Goal: Check status

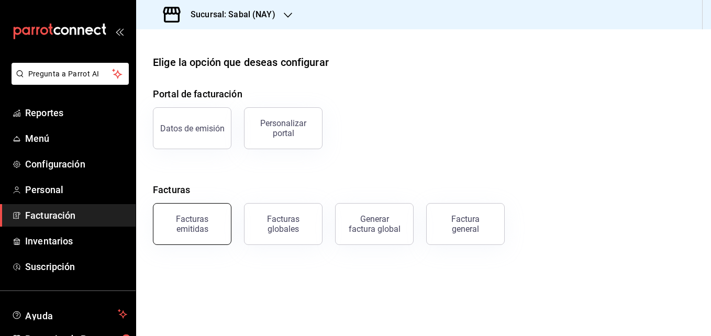
click at [197, 226] on div "Facturas emitidas" at bounding box center [192, 224] width 65 height 20
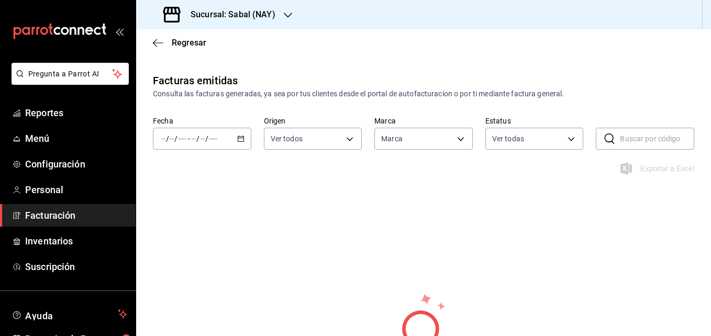
type input "7bb9fc4a-963e-4e00-9402-9ac56289446f"
click at [240, 139] on icon "button" at bounding box center [240, 138] width 7 height 7
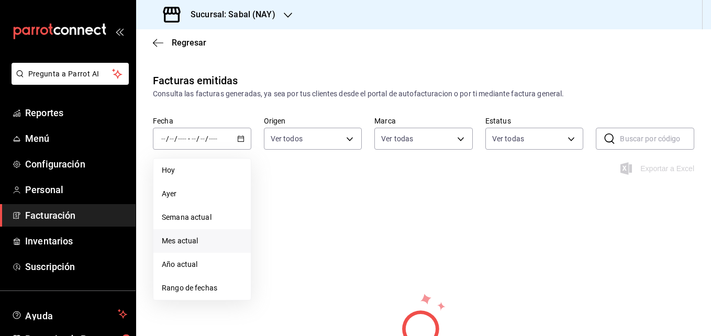
click at [193, 247] on li "Mes actual" at bounding box center [201, 241] width 97 height 24
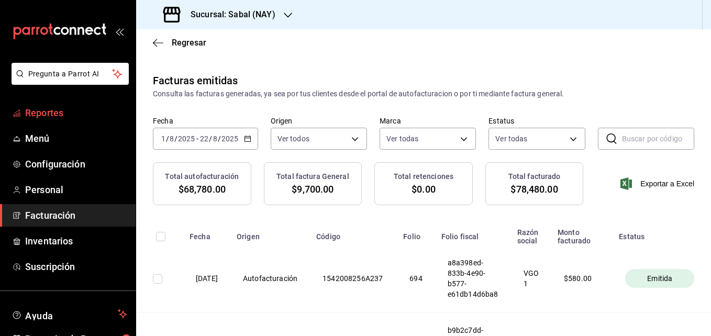
click at [58, 117] on span "Reportes" at bounding box center [76, 113] width 102 height 14
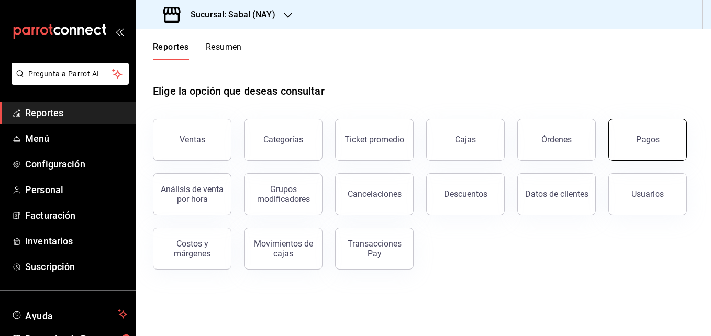
click at [637, 143] on div "Pagos" at bounding box center [648, 140] width 24 height 10
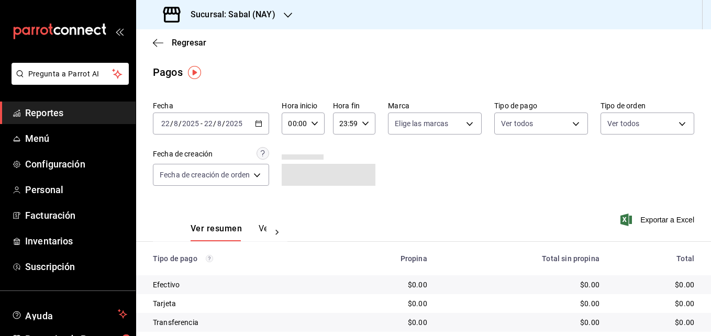
click at [257, 125] on \(Stroke\) "button" at bounding box center [259, 124] width 6 height 6
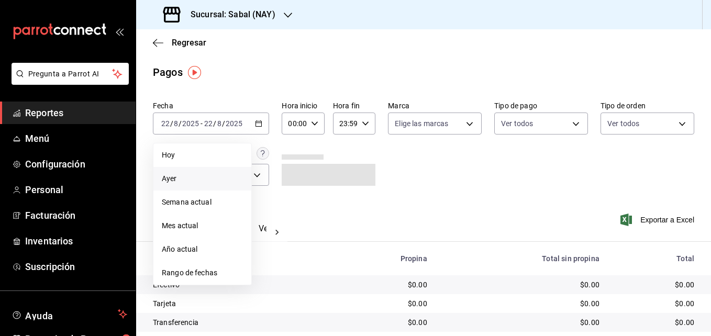
click at [174, 183] on span "Ayer" at bounding box center [202, 178] width 81 height 11
